Goal: Information Seeking & Learning: Understand process/instructions

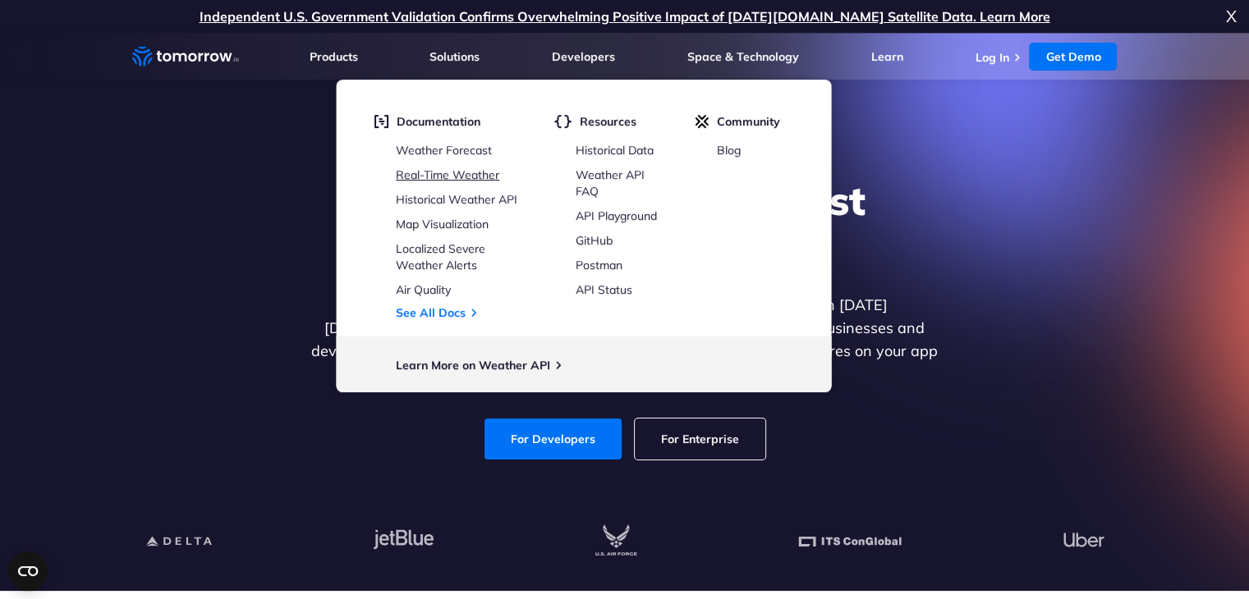
click at [473, 175] on link "Real-Time Weather" at bounding box center [447, 174] width 103 height 15
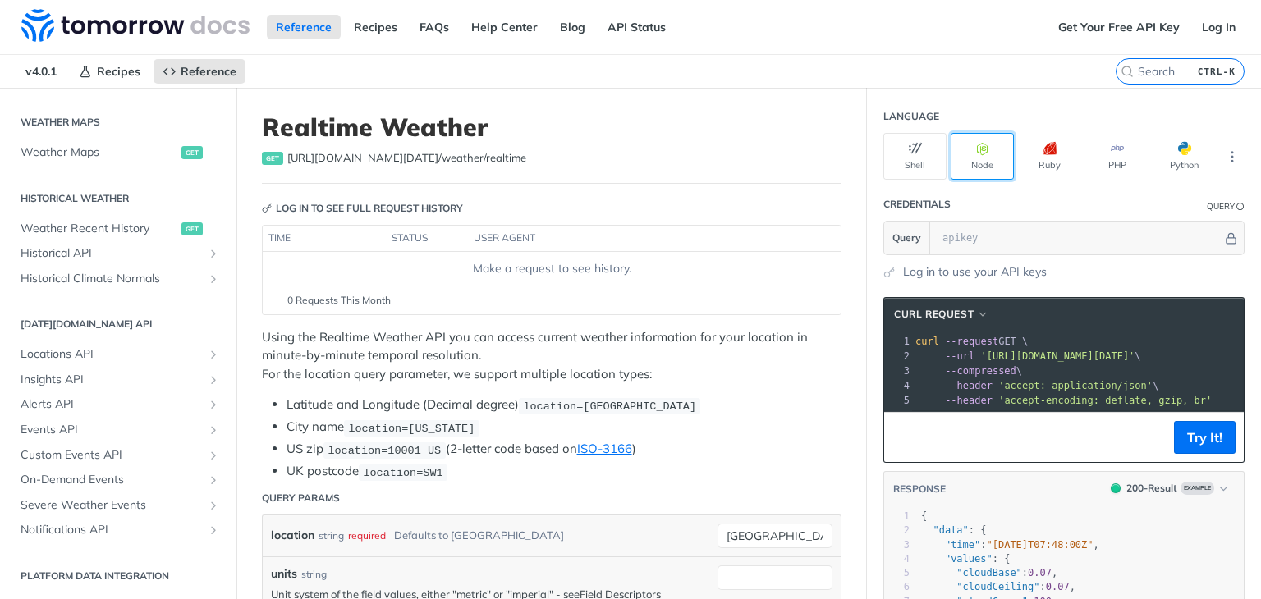
click at [982, 158] on button "Node" at bounding box center [982, 156] width 63 height 47
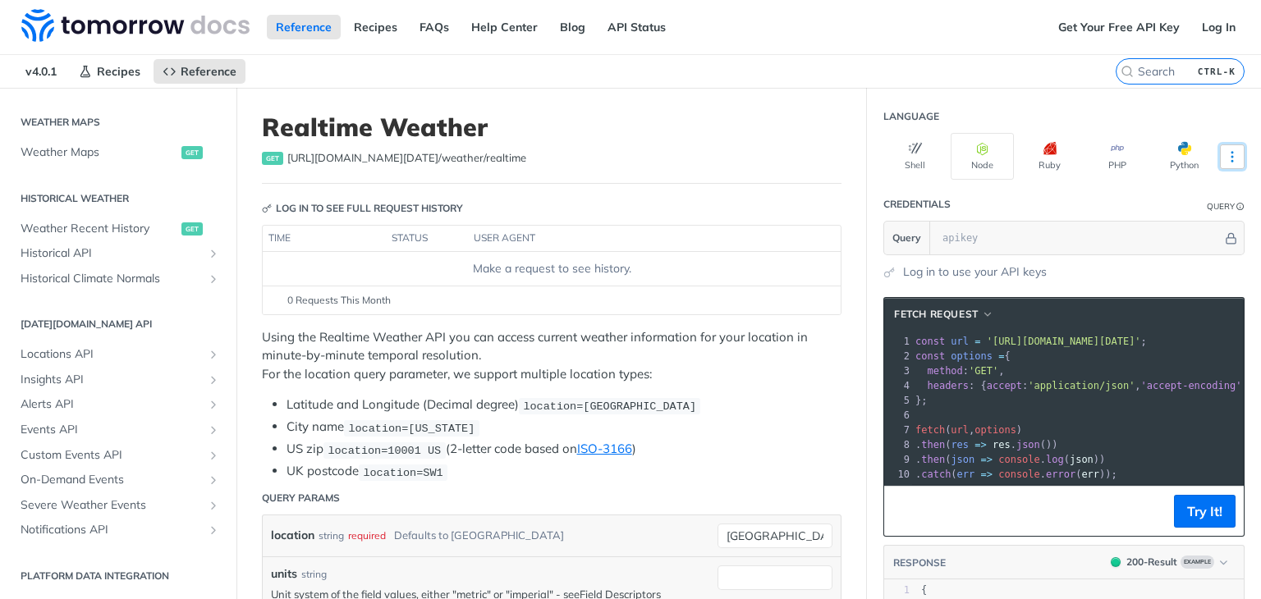
click at [1220, 162] on button "More Languages" at bounding box center [1232, 156] width 25 height 25
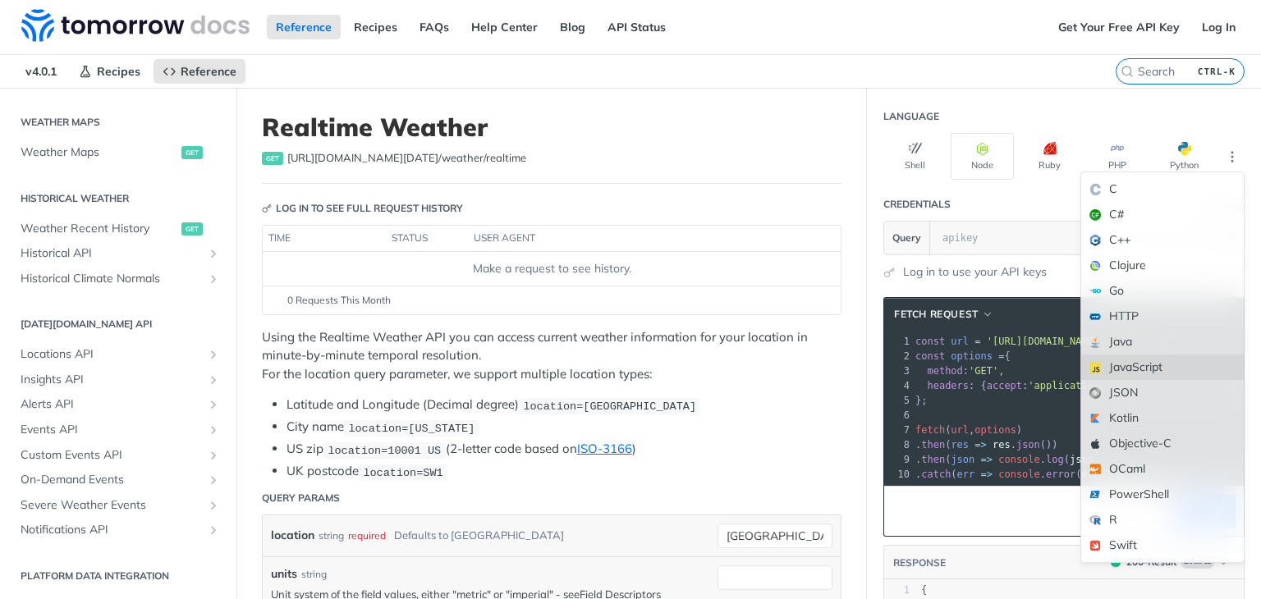
click at [1113, 361] on div "JavaScript" at bounding box center [1162, 367] width 163 height 25
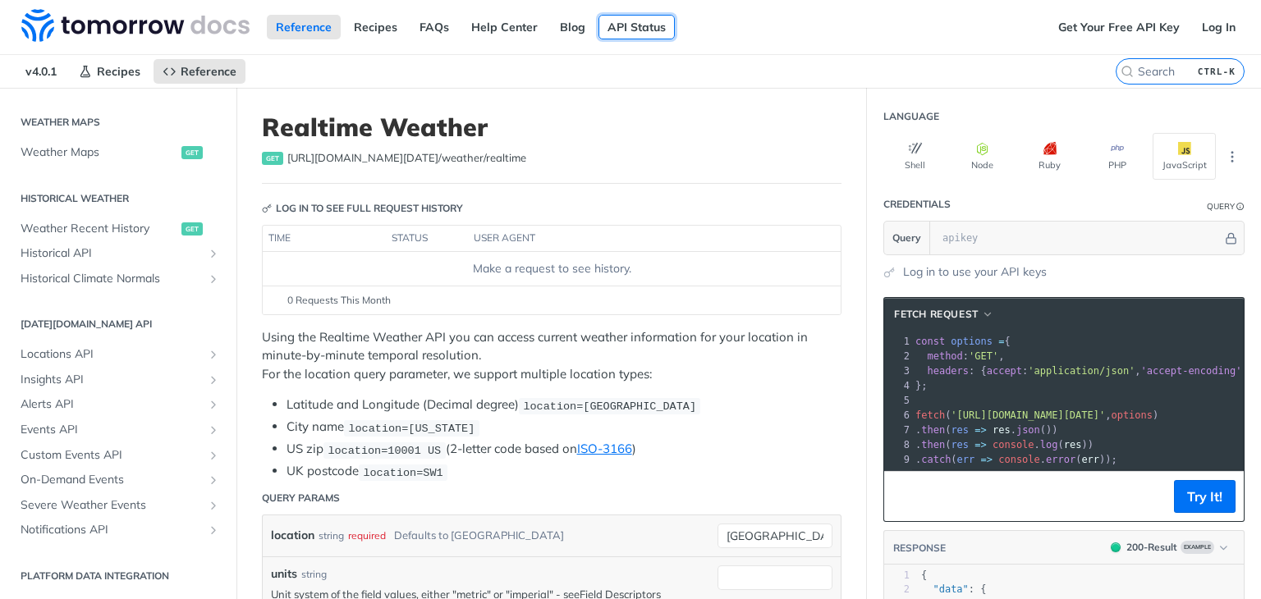
click at [639, 34] on link "API Status" at bounding box center [636, 27] width 76 height 25
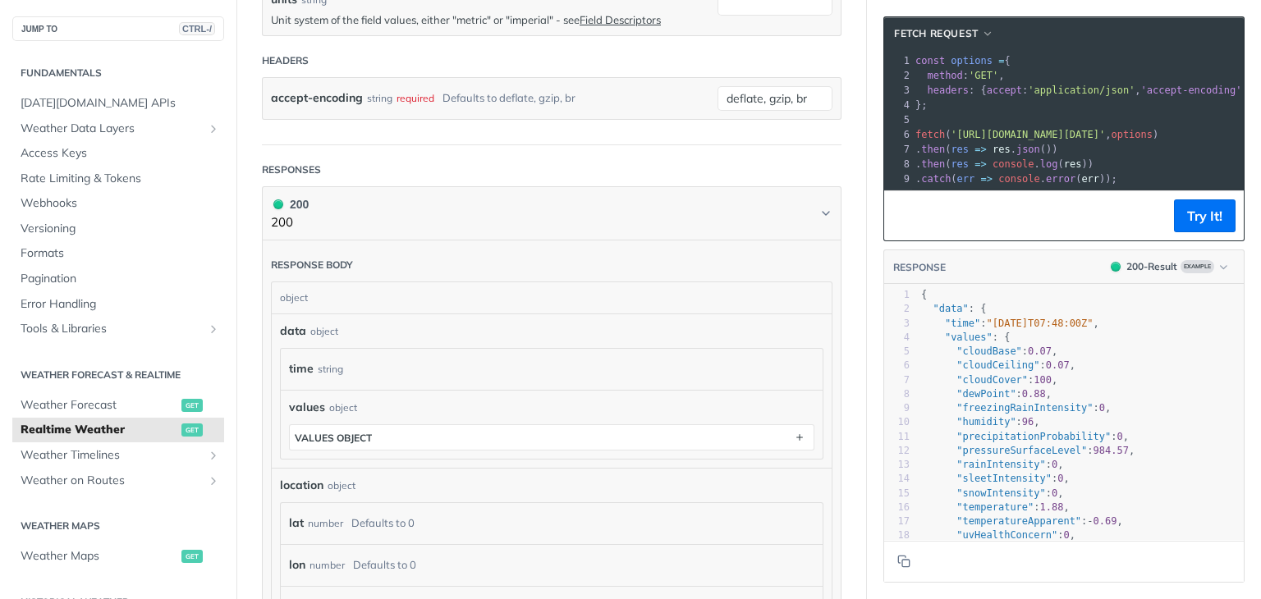
type textarea ""data":"
drag, startPoint x: 917, startPoint y: 319, endPoint x: 960, endPoint y: 319, distance: 42.7
click at [960, 314] on span ""data" : {" at bounding box center [954, 308] width 66 height 11
click at [995, 316] on pre ""data" : {" at bounding box center [1110, 309] width 385 height 14
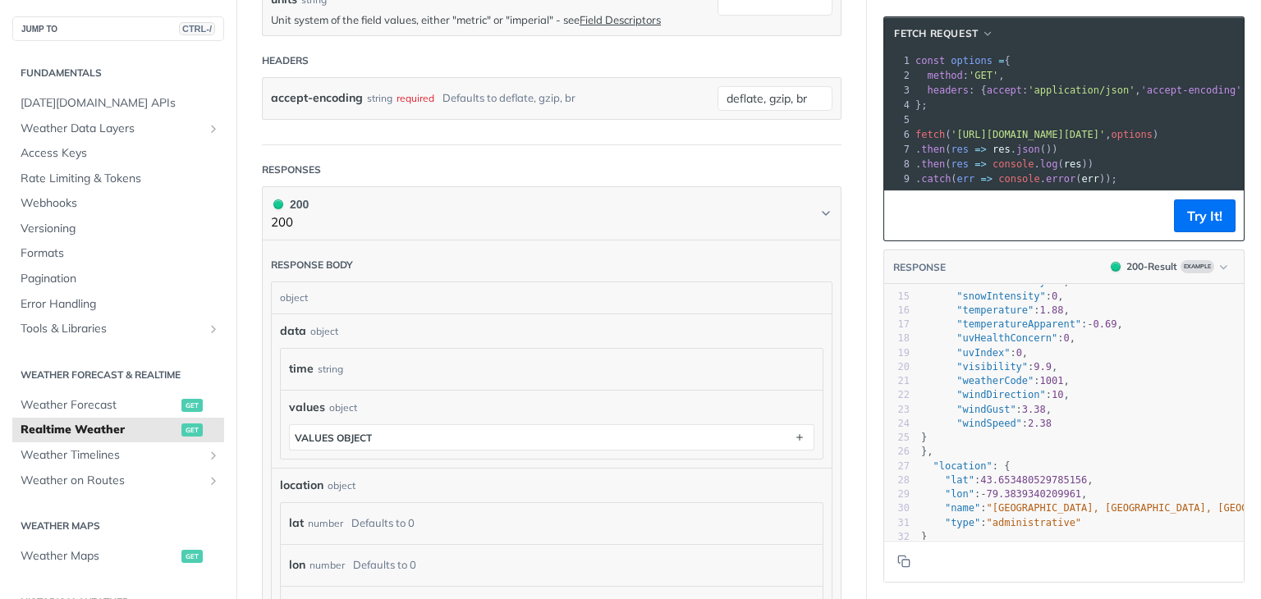
scroll to position [241, 0]
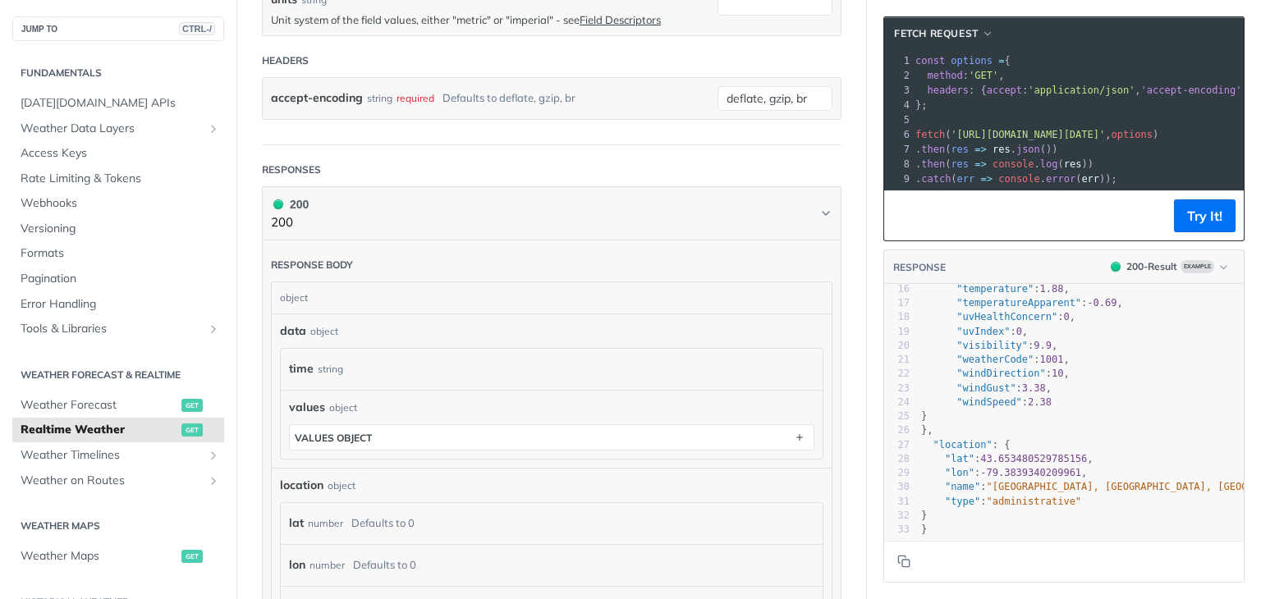
click at [808, 154] on header "Responses" at bounding box center [552, 170] width 580 height 33
